Goal: Task Accomplishment & Management: Use online tool/utility

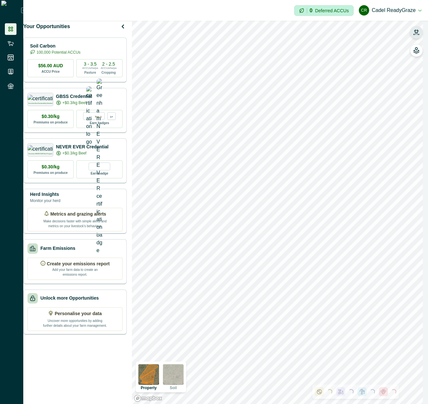
click at [420, 34] on button "button" at bounding box center [416, 32] width 13 height 13
click at [419, 31] on icon "button" at bounding box center [416, 32] width 6 height 6
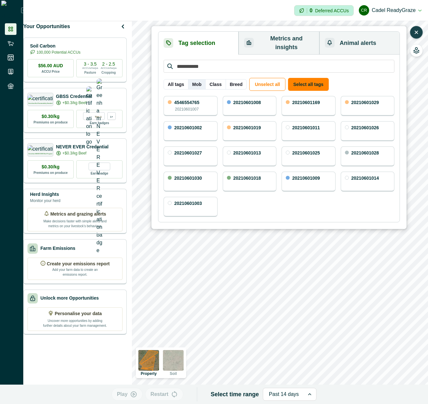
click at [198, 80] on button "Mob" at bounding box center [197, 84] width 18 height 10
click at [216, 79] on button "Class" at bounding box center [215, 84] width 20 height 10
click at [229, 80] on button "Breed" at bounding box center [236, 84] width 21 height 10
drag, startPoint x: 180, startPoint y: 79, endPoint x: 195, endPoint y: 90, distance: 18.7
click at [180, 79] on button "All tags" at bounding box center [176, 84] width 25 height 10
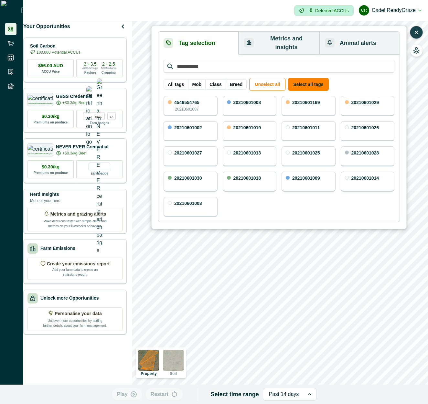
click at [206, 87] on div "All tags Mob Class Breed Unselect all Select all tags 4546554765 20210601007 20…" at bounding box center [279, 138] width 231 height 157
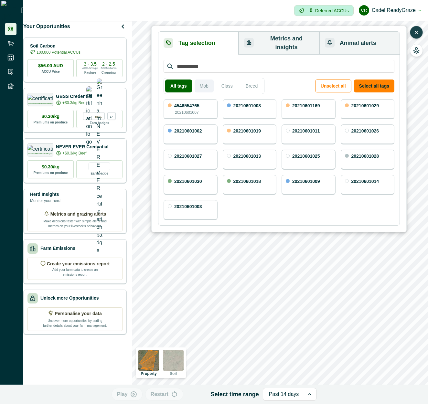
click at [206, 85] on button "Mob" at bounding box center [204, 86] width 19 height 13
click at [224, 83] on button "Class" at bounding box center [226, 86] width 22 height 13
click at [254, 83] on button "Breed" at bounding box center [251, 86] width 22 height 13
click at [176, 80] on button "All tags" at bounding box center [177, 86] width 25 height 13
click at [203, 81] on button "Mob" at bounding box center [204, 86] width 19 height 13
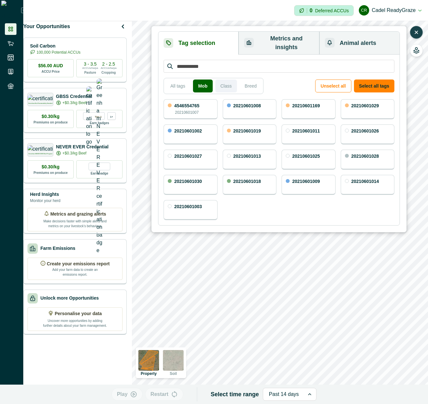
click at [222, 81] on button "Class" at bounding box center [226, 86] width 22 height 13
click at [243, 82] on button "Breed" at bounding box center [251, 86] width 22 height 13
click at [298, 200] on div "4546554765 20210601007 20210601008 20210601169 20210601029 20210601002 20210601…" at bounding box center [279, 159] width 231 height 121
click at [206, 80] on button "Mob" at bounding box center [204, 86] width 19 height 13
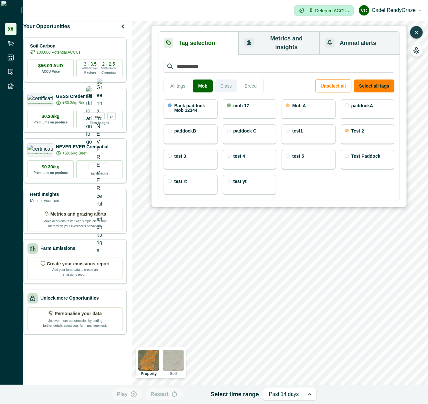
click at [233, 80] on button "Class" at bounding box center [226, 86] width 22 height 13
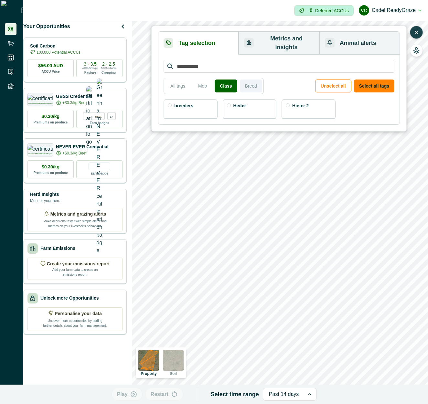
click at [250, 80] on button "Breed" at bounding box center [251, 86] width 22 height 13
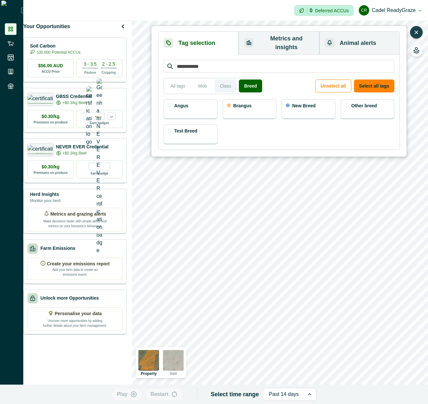
click at [224, 81] on button "Class" at bounding box center [226, 86] width 22 height 13
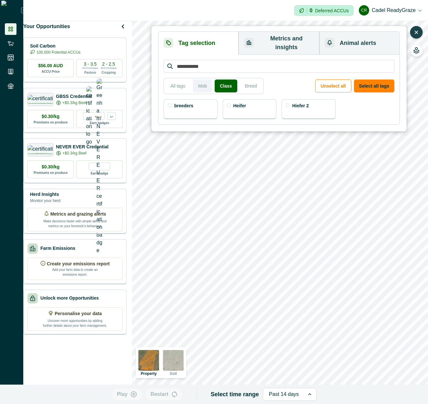
click at [211, 80] on button "Mob" at bounding box center [202, 86] width 19 height 13
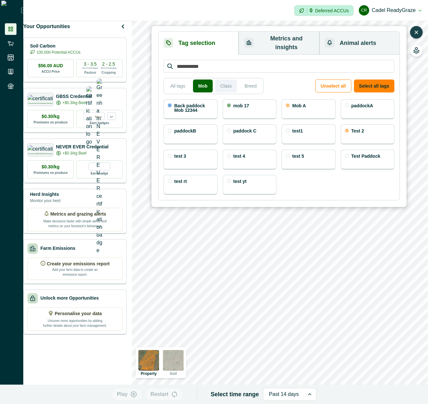
click at [224, 80] on button "Class" at bounding box center [226, 86] width 22 height 13
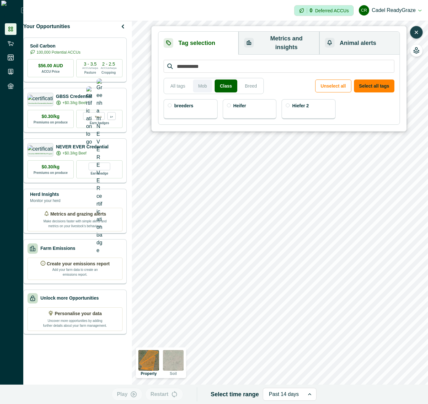
click at [205, 80] on button "Mob" at bounding box center [202, 86] width 19 height 13
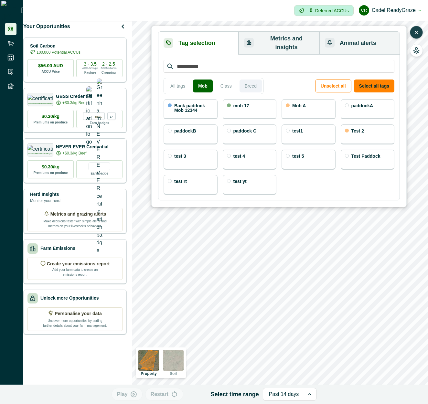
click at [257, 80] on button "Breed" at bounding box center [251, 86] width 22 height 13
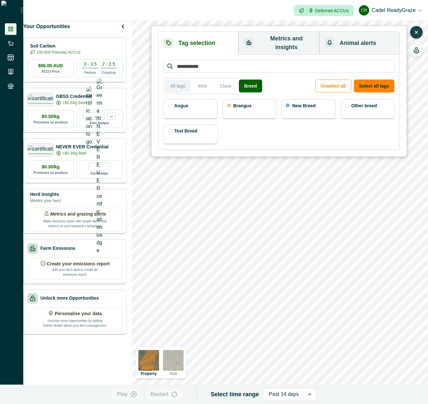
click at [184, 81] on button "All tags" at bounding box center [177, 86] width 25 height 13
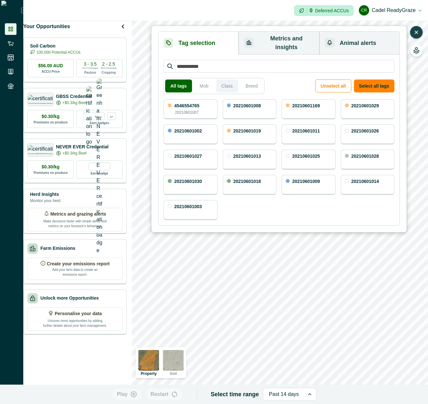
click at [227, 80] on button "Class" at bounding box center [227, 86] width 22 height 13
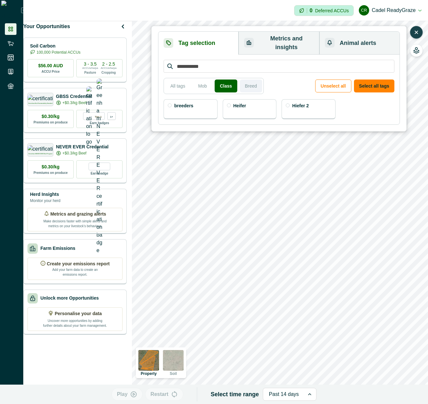
click at [255, 82] on button "Breed" at bounding box center [251, 86] width 22 height 13
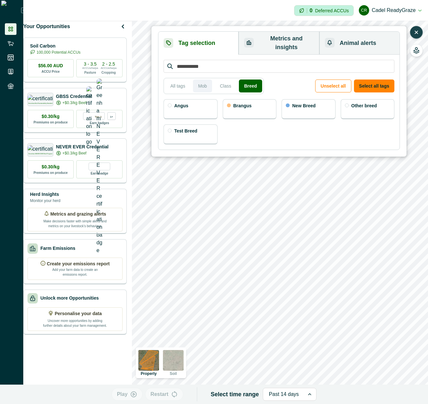
click at [209, 80] on button "Mob" at bounding box center [202, 86] width 19 height 13
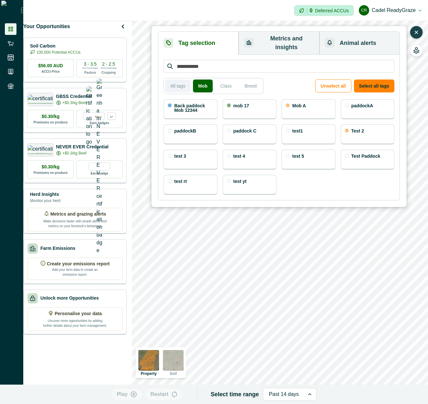
click at [176, 82] on button "All tags" at bounding box center [177, 86] width 25 height 13
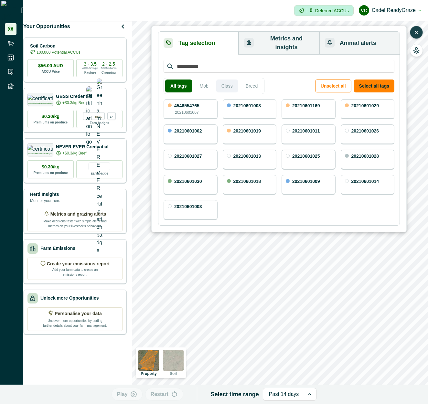
click at [216, 81] on button "Class" at bounding box center [227, 86] width 22 height 13
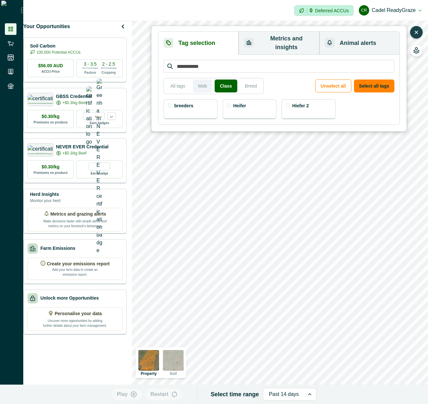
click at [204, 81] on button "Mob" at bounding box center [202, 86] width 19 height 13
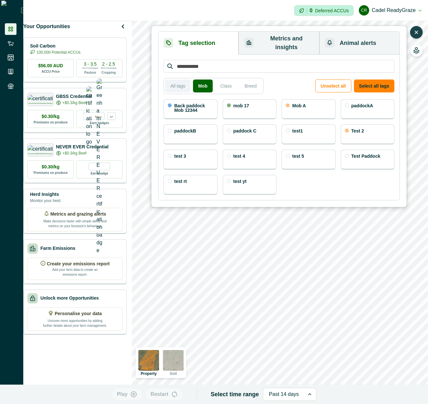
click at [186, 80] on button "All tags" at bounding box center [177, 86] width 25 height 13
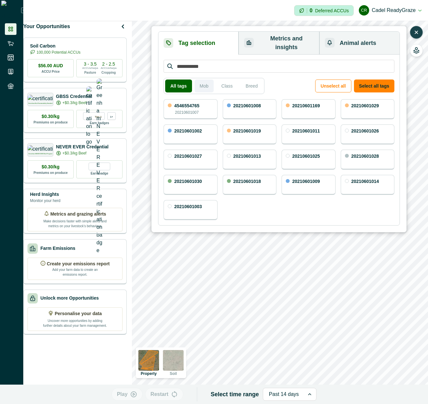
click at [206, 80] on button "Mob" at bounding box center [204, 86] width 19 height 13
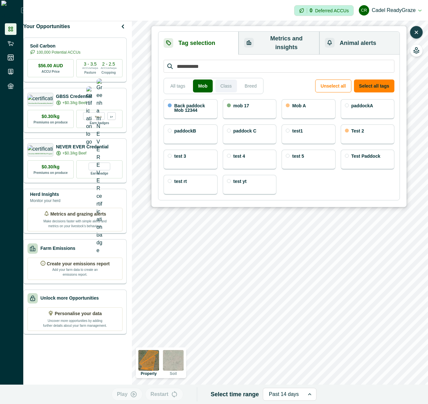
click at [224, 81] on button "Class" at bounding box center [226, 86] width 22 height 13
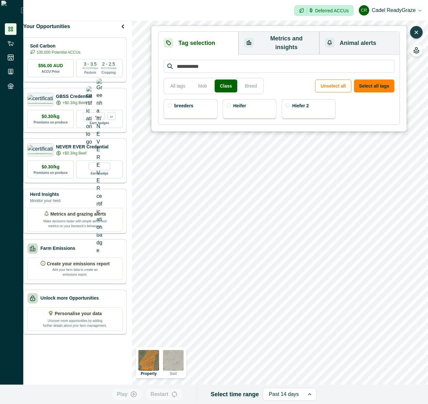
click at [256, 101] on div "Heifer" at bounding box center [250, 109] width 54 height 20
click at [197, 84] on button "Mob" at bounding box center [202, 86] width 19 height 13
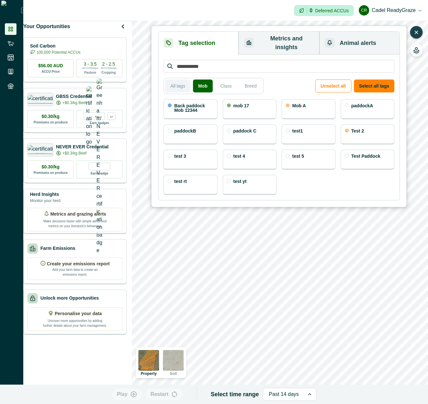
click at [175, 80] on button "All tags" at bounding box center [177, 86] width 25 height 13
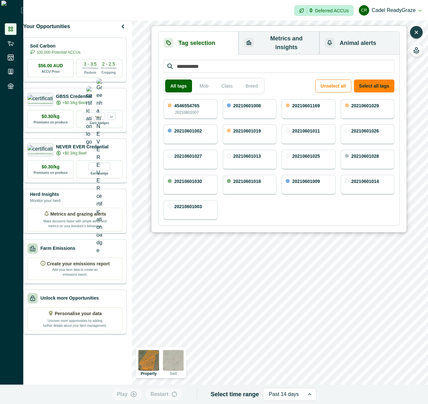
click at [204, 99] on div "4546554765 20210601007" at bounding box center [191, 109] width 54 height 20
click at [265, 134] on div "20210601019" at bounding box center [250, 135] width 54 height 20
click at [201, 80] on button "Mob" at bounding box center [204, 86] width 19 height 13
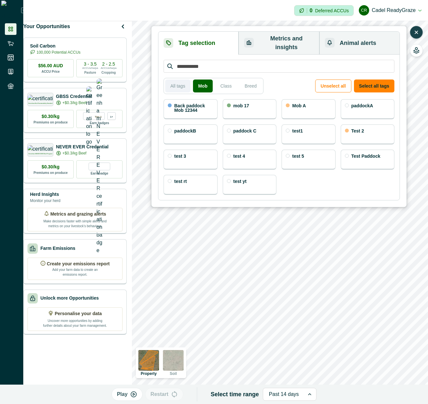
click at [185, 80] on button "All tags" at bounding box center [177, 86] width 25 height 13
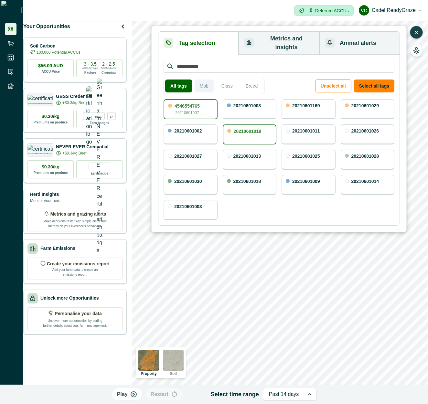
click at [204, 80] on button "Mob" at bounding box center [204, 86] width 19 height 13
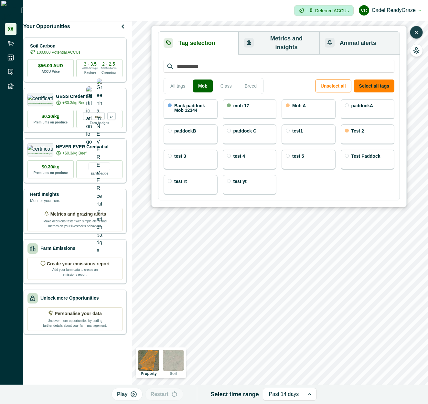
click at [289, 84] on div "All tags Mob Class Breed Unselect all Select all tags" at bounding box center [279, 86] width 231 height 16
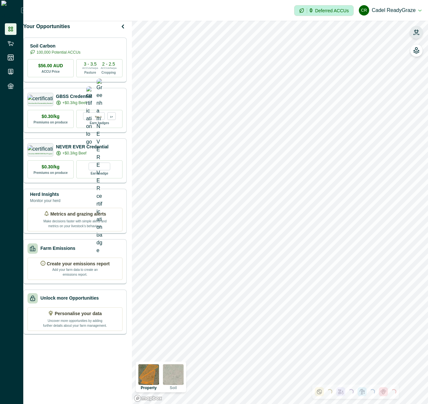
click at [421, 33] on button "button" at bounding box center [416, 32] width 13 height 13
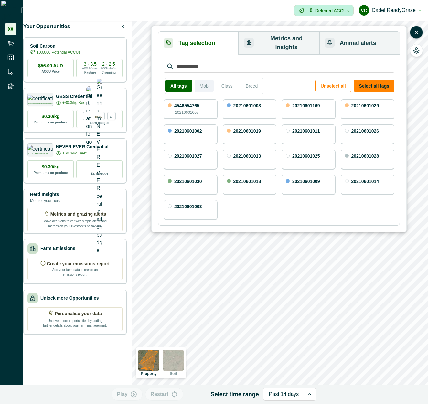
click at [204, 80] on button "Mob" at bounding box center [204, 86] width 19 height 13
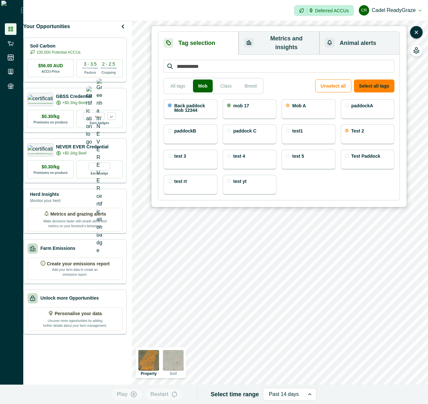
click at [176, 104] on p "Back paddock Mob 12344" at bounding box center [193, 107] width 39 height 9
click at [315, 106] on div "Mob A" at bounding box center [309, 109] width 54 height 20
click at [313, 99] on div "Mob A" at bounding box center [309, 109] width 54 height 20
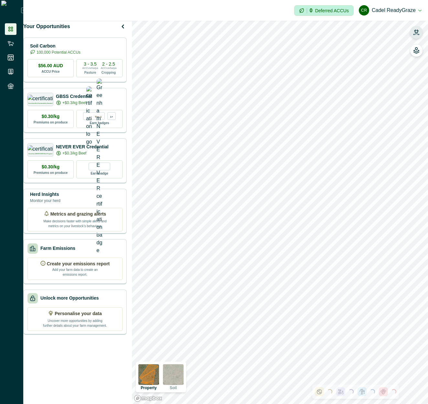
click at [421, 32] on button "button" at bounding box center [416, 32] width 13 height 13
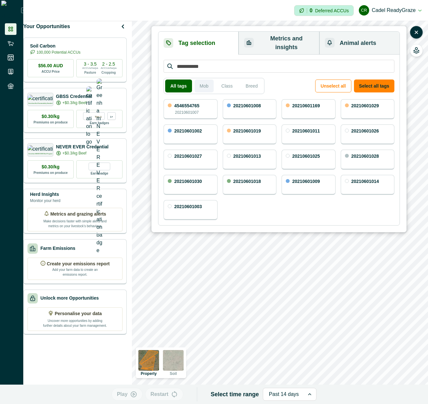
click at [210, 80] on button "Mob" at bounding box center [204, 86] width 19 height 13
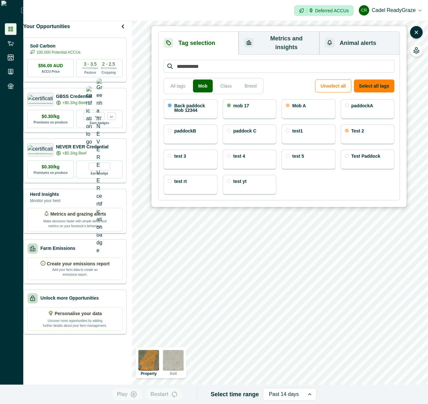
click at [204, 103] on p "Back paddock Mob 12344" at bounding box center [193, 107] width 39 height 9
click at [325, 108] on div "Mob A" at bounding box center [309, 109] width 54 height 20
click at [199, 106] on div "Back paddock Mob 12344" at bounding box center [194, 109] width 38 height 11
click at [198, 107] on div "Back paddock Mob 12344" at bounding box center [193, 108] width 39 height 11
click at [198, 107] on div "Back paddock Mob 12344" at bounding box center [194, 109] width 38 height 11
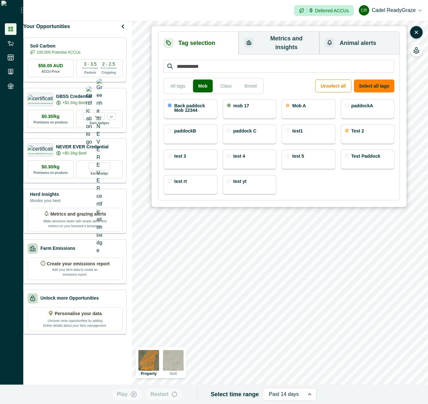
click at [198, 107] on div "Back paddock Mob 12344" at bounding box center [193, 108] width 39 height 11
click at [198, 107] on div "Back paddock Mob 12344" at bounding box center [194, 109] width 38 height 11
click at [298, 103] on div "Mob A" at bounding box center [309, 109] width 54 height 20
click at [365, 103] on div "paddockA" at bounding box center [368, 109] width 54 height 20
click at [241, 103] on p "mob 17" at bounding box center [242, 105] width 16 height 5
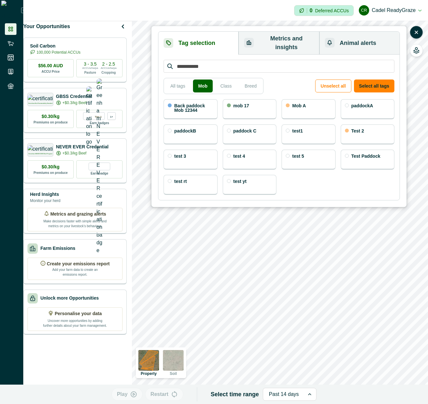
click at [241, 103] on p "mob 17" at bounding box center [242, 105] width 16 height 5
click at [285, 86] on div "All tags Mob Class Breed Unselect all Select all tags" at bounding box center [279, 86] width 231 height 16
click at [260, 99] on div "mob 17" at bounding box center [250, 109] width 54 height 20
click at [270, 104] on div "mob 17" at bounding box center [250, 109] width 54 height 20
click at [263, 103] on div "mob 17" at bounding box center [250, 109] width 54 height 20
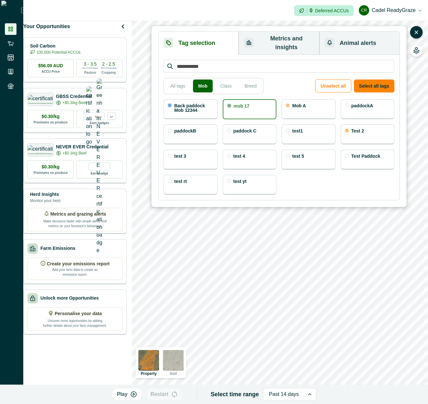
click at [263, 103] on div "mob 17" at bounding box center [250, 109] width 54 height 20
click at [212, 107] on div "Back paddock Mob 12344" at bounding box center [191, 109] width 54 height 20
click at [256, 109] on div "mob 17" at bounding box center [250, 109] width 54 height 20
drag, startPoint x: 249, startPoint y: 122, endPoint x: 303, endPoint y: 169, distance: 71.8
click at [249, 129] on p "paddock C" at bounding box center [245, 131] width 23 height 5
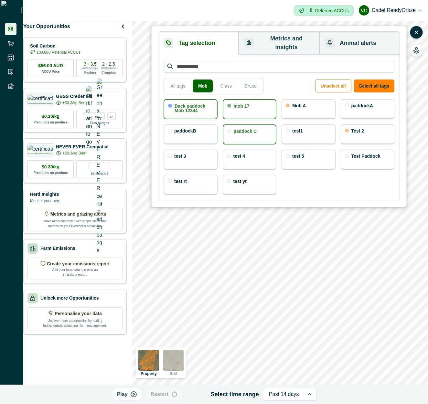
click at [367, 129] on div "Test 2" at bounding box center [368, 135] width 54 height 20
click at [365, 127] on div "Test 2" at bounding box center [368, 135] width 54 height 20
click at [319, 103] on div "Mob A" at bounding box center [309, 109] width 54 height 20
drag, startPoint x: 312, startPoint y: 155, endPoint x: 347, endPoint y: 182, distance: 43.9
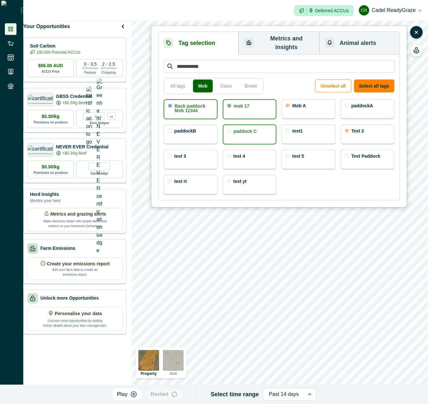
click at [312, 155] on div "test 5" at bounding box center [309, 160] width 54 height 20
click at [362, 158] on div "Test Paddock" at bounding box center [368, 160] width 54 height 20
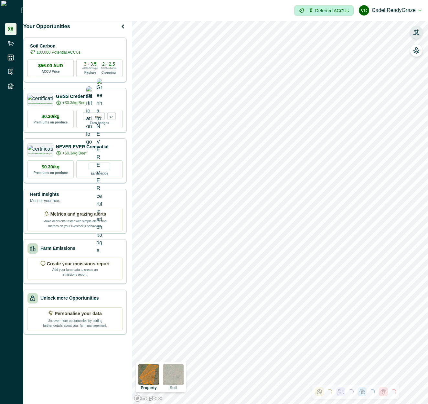
click at [416, 32] on icon "button" at bounding box center [416, 31] width 5 height 4
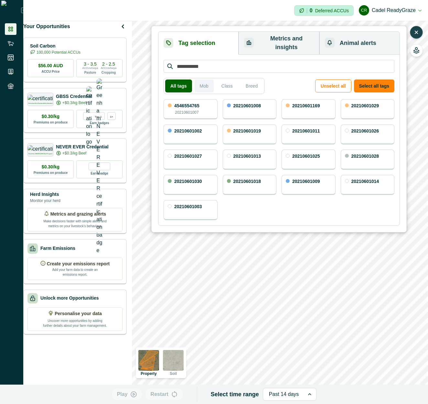
click at [207, 80] on button "Mob" at bounding box center [204, 86] width 19 height 13
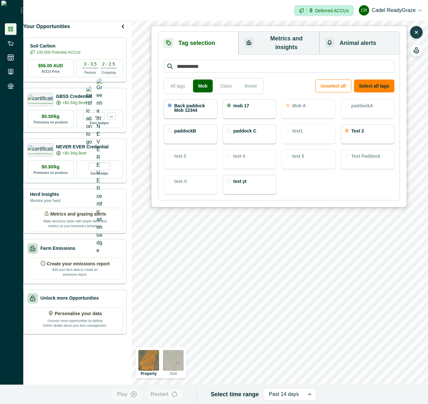
click at [255, 107] on div "mob 17" at bounding box center [250, 109] width 54 height 20
click at [199, 131] on div "paddockB" at bounding box center [191, 135] width 54 height 20
click at [284, 40] on button "Metrics and insights" at bounding box center [279, 43] width 81 height 23
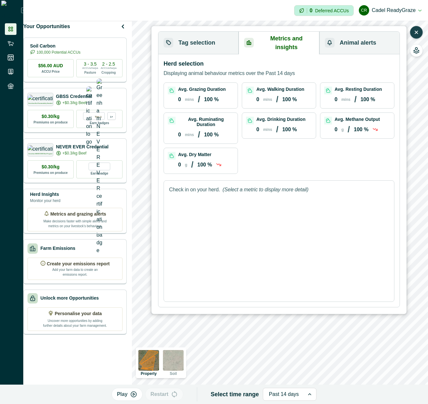
click at [226, 41] on button "Tag selection" at bounding box center [198, 43] width 80 height 23
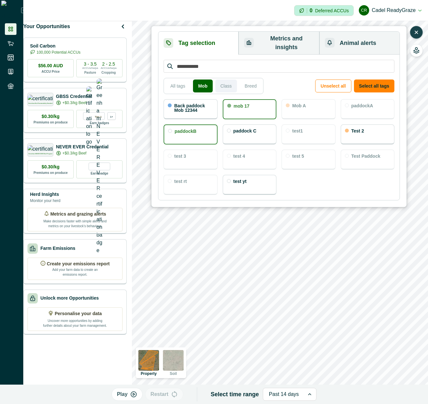
click at [232, 81] on button "Class" at bounding box center [226, 86] width 22 height 13
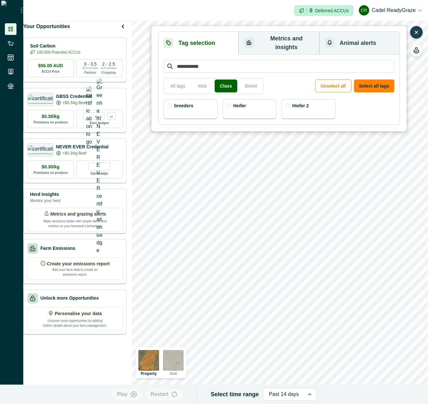
click at [267, 103] on div "Heifer" at bounding box center [250, 109] width 54 height 20
click at [315, 107] on div "Hiefer 2" at bounding box center [309, 109] width 54 height 20
click at [337, 80] on button "Unselect all" at bounding box center [333, 86] width 36 height 13
click at [246, 80] on button "Breed" at bounding box center [251, 86] width 22 height 13
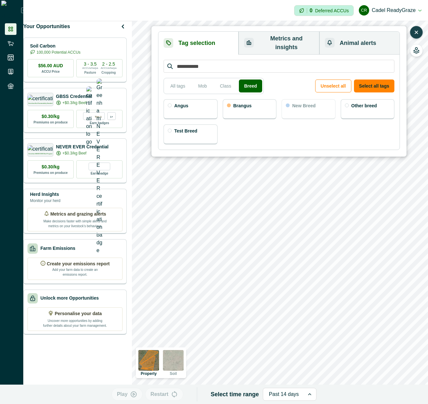
click at [206, 106] on div "Angus" at bounding box center [191, 109] width 54 height 20
click at [264, 105] on div "Brangus" at bounding box center [250, 109] width 54 height 20
click at [180, 80] on button "All tags" at bounding box center [177, 86] width 25 height 13
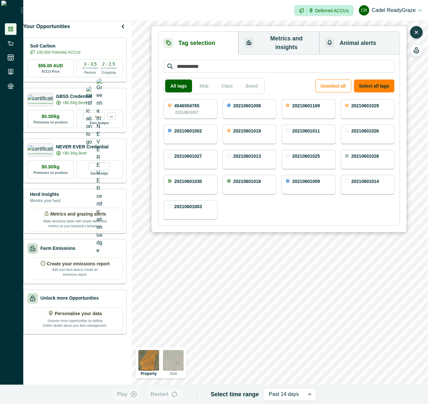
click at [261, 131] on div "20210601019" at bounding box center [250, 135] width 54 height 20
click at [259, 157] on div "20210601013" at bounding box center [250, 160] width 54 height 20
click at [254, 179] on div "20210601018" at bounding box center [248, 182] width 28 height 6
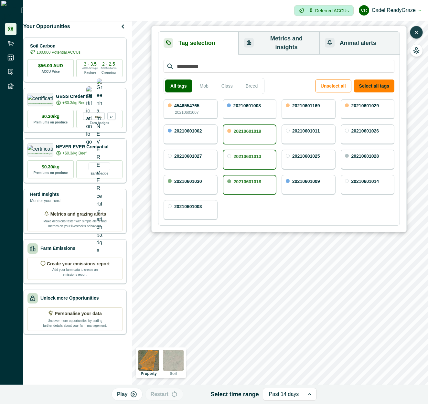
click at [305, 180] on div "20210601009" at bounding box center [309, 185] width 54 height 20
click at [352, 83] on button "Unselect all" at bounding box center [333, 86] width 36 height 13
